Goal: Task Accomplishment & Management: Complete application form

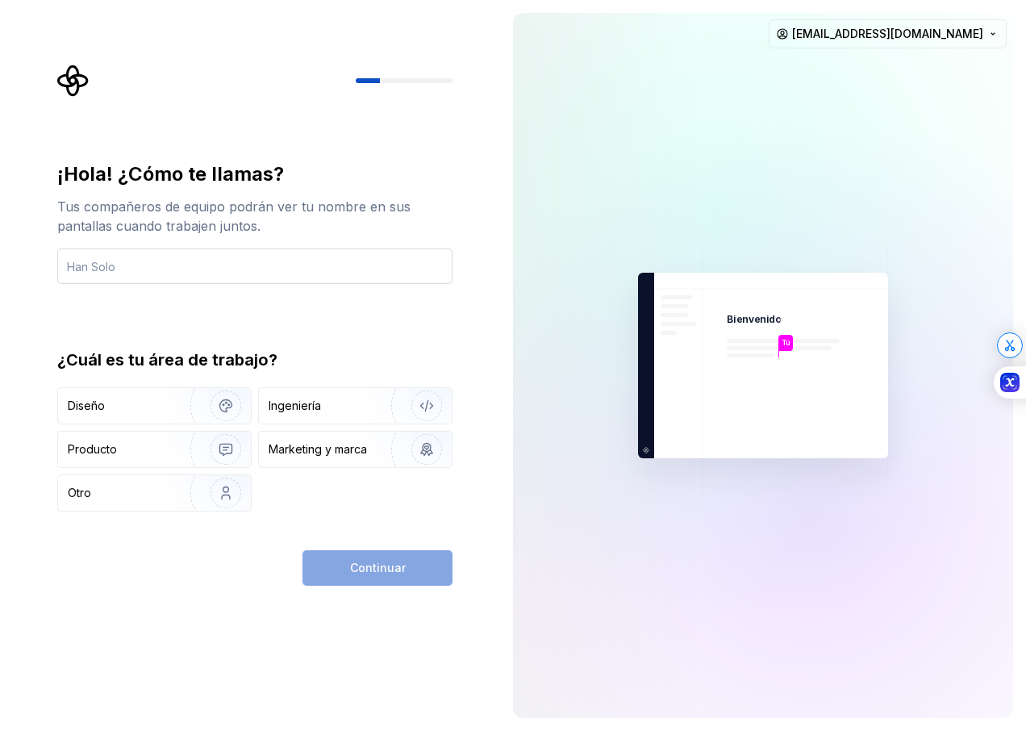
click at [307, 286] on div "¡Hola! ¿Cómo te llamas? Tus compañeros de equipo podrán ver tu nombre en sus pa…" at bounding box center [254, 336] width 395 height 350
click at [300, 269] on input "text" at bounding box center [254, 265] width 395 height 35
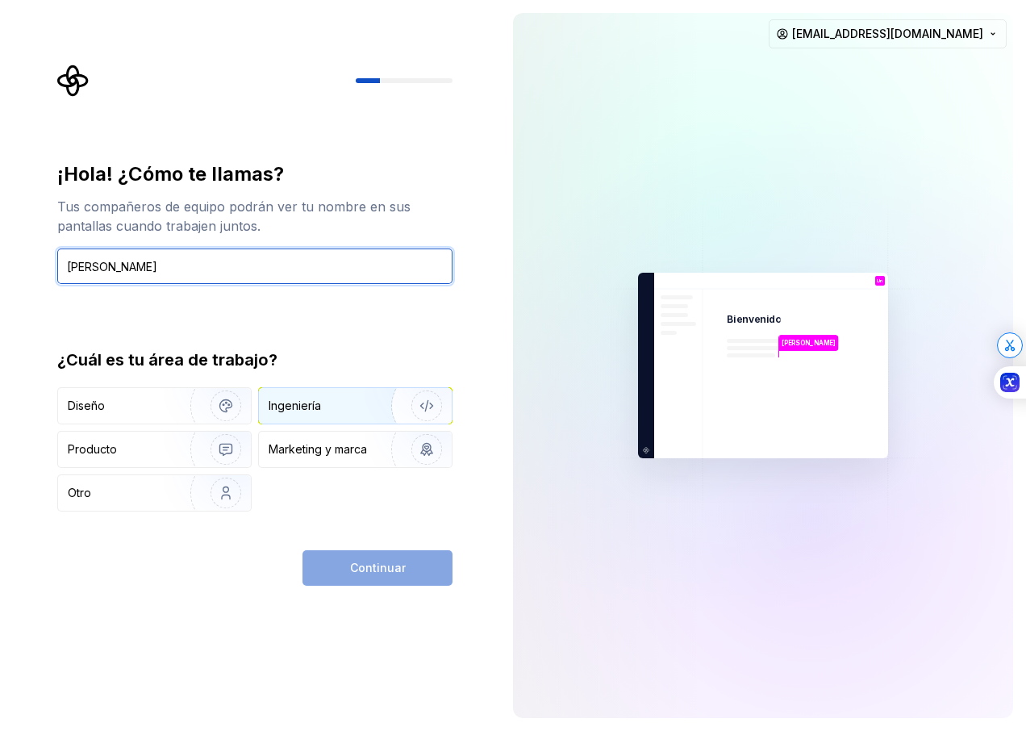
type input "[PERSON_NAME]"
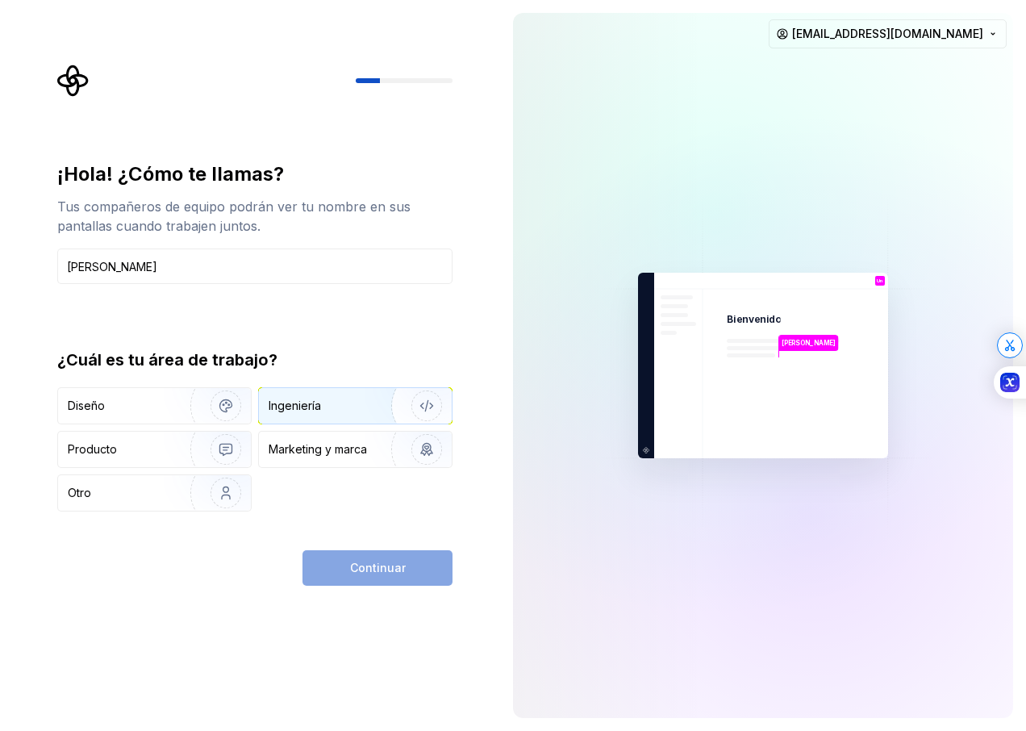
click at [415, 411] on img "button" at bounding box center [416, 406] width 103 height 108
click at [356, 567] on span "Continuar" at bounding box center [378, 568] width 56 height 16
